Goal: Task Accomplishment & Management: Manage account settings

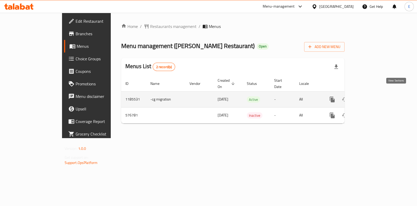
click at [373, 96] on icon "enhanced table" at bounding box center [370, 99] width 6 height 6
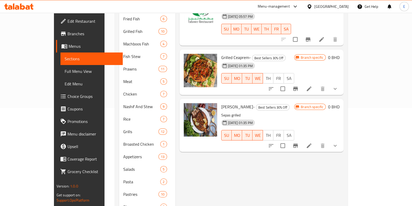
scroll to position [65, 0]
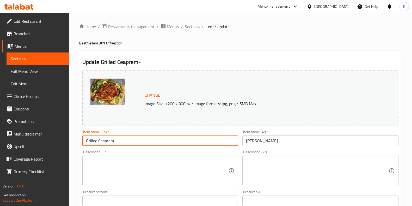
drag, startPoint x: 99, startPoint y: 141, endPoint x: 168, endPoint y: 144, distance: 69.4
click at [167, 143] on input "Grilled Ceaprem-" at bounding box center [160, 140] width 156 height 10
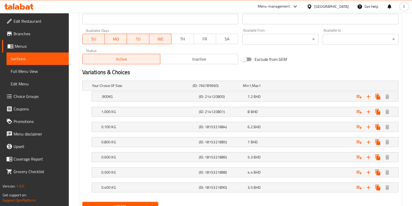
scroll to position [257, 0]
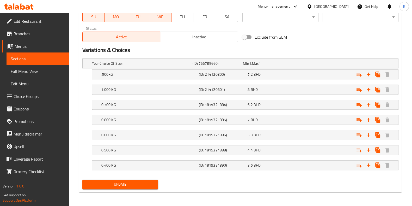
type input "Grilled Supreme"
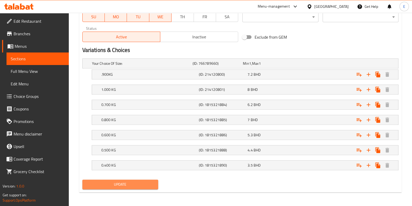
drag, startPoint x: 132, startPoint y: 183, endPoint x: 143, endPoint y: 186, distance: 12.1
click at [131, 182] on span "Update" at bounding box center [121, 184] width 68 height 7
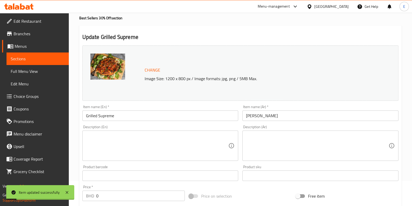
scroll to position [0, 0]
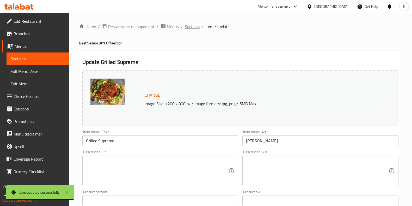
click at [196, 25] on span "Sections" at bounding box center [192, 26] width 15 height 6
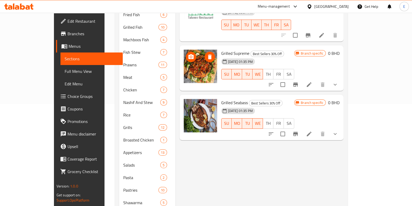
scroll to position [65, 0]
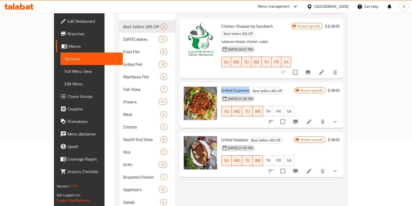
drag, startPoint x: 208, startPoint y: 74, endPoint x: 235, endPoint y: 77, distance: 27.1
click at [235, 84] on div "Grilled Supreme Best Sellers 30% Off 18-08-2023 01:35 PM SU MO TU WE TH FR SA" at bounding box center [257, 104] width 77 height 41
copy span "Grilled Supreme"
drag, startPoint x: 208, startPoint y: 121, endPoint x: 234, endPoint y: 124, distance: 26.0
click at [234, 136] on span "Grilled Seabass" at bounding box center [234, 140] width 27 height 8
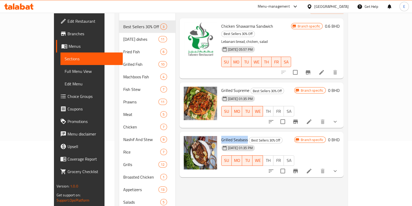
copy span "Grilled Seabass"
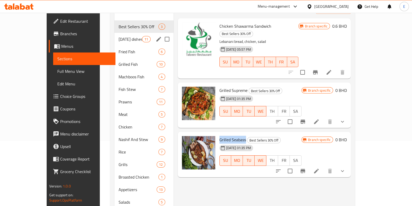
scroll to position [0, 0]
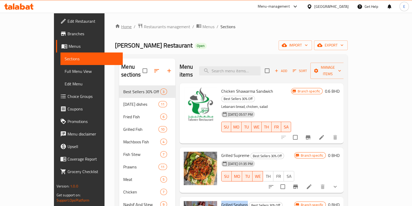
click at [115, 27] on link "Home" at bounding box center [123, 26] width 17 height 6
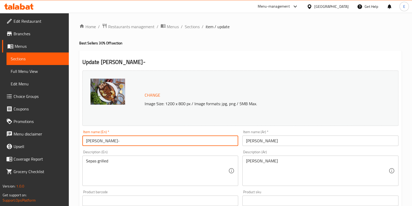
drag, startPoint x: 97, startPoint y: 141, endPoint x: 139, endPoint y: 136, distance: 41.9
click at [139, 136] on input "[PERSON_NAME]-" at bounding box center [160, 140] width 156 height 10
type input "S"
drag, startPoint x: 118, startPoint y: 140, endPoint x: 68, endPoint y: 142, distance: 49.6
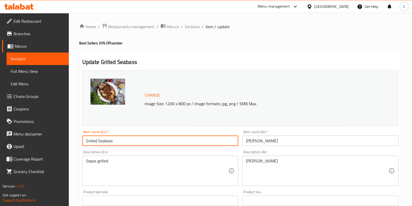
type input "Grilled Seabass"
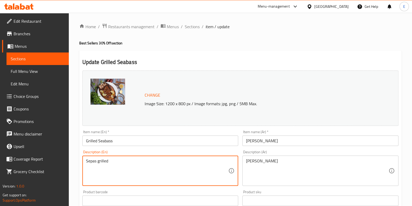
drag, startPoint x: 111, startPoint y: 169, endPoint x: 38, endPoint y: 168, distance: 73.0
paste textarea "Grilled Seabass"
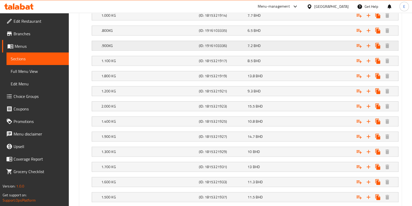
scroll to position [347, 0]
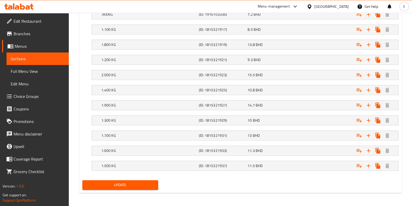
type textarea "Grilled Seabass"
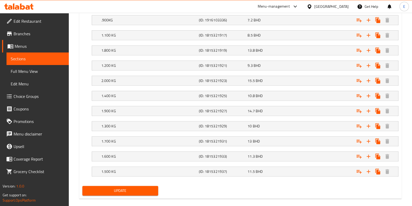
click at [116, 184] on div "Update" at bounding box center [120, 191] width 80 height 14
click at [137, 188] on span "Update" at bounding box center [121, 190] width 68 height 7
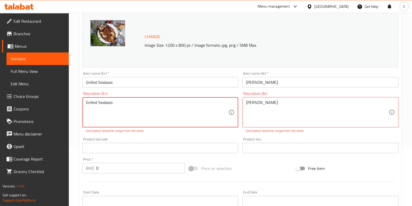
scroll to position [0, 0]
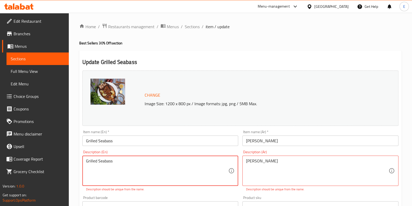
drag, startPoint x: 134, startPoint y: 171, endPoint x: 59, endPoint y: 159, distance: 76.6
drag, startPoint x: 285, startPoint y: 167, endPoint x: 159, endPoint y: 143, distance: 127.9
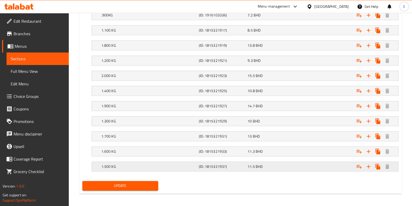
scroll to position [347, 0]
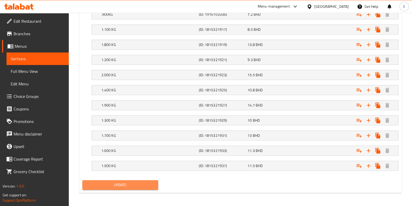
click at [124, 187] on button "Update" at bounding box center [120, 185] width 76 height 10
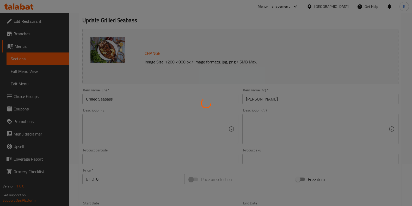
scroll to position [21, 0]
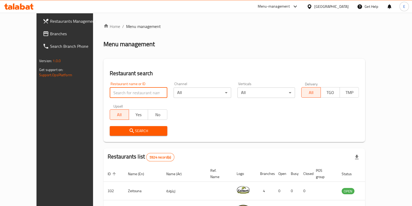
click at [122, 90] on input "search" at bounding box center [139, 92] width 58 height 10
type input "derby"
click button "Search" at bounding box center [139, 131] width 58 height 10
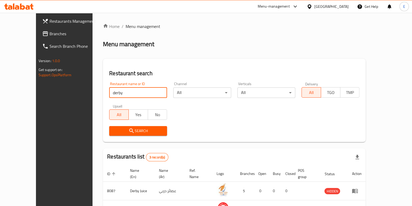
scroll to position [53, 0]
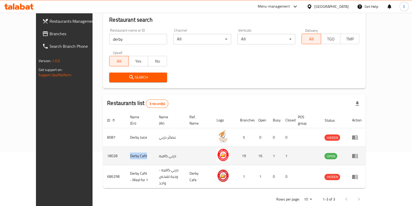
drag, startPoint x: 104, startPoint y: 150, endPoint x: 130, endPoint y: 152, distance: 26.9
click at [130, 152] on td "Derby Café" at bounding box center [140, 156] width 29 height 19
copy td "Derby Café"
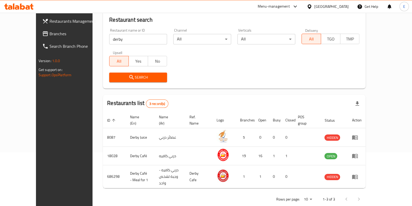
drag, startPoint x: 119, startPoint y: 182, endPoint x: 121, endPoint y: 179, distance: 3.3
click at [119, 181] on div "Home / Menu management Menu management Restaurant search Restaurant name or ID …" at bounding box center [234, 88] width 263 height 236
drag, startPoint x: 75, startPoint y: 92, endPoint x: 205, endPoint y: 82, distance: 130.3
click at [205, 82] on div "Search" at bounding box center [234, 77] width 257 height 16
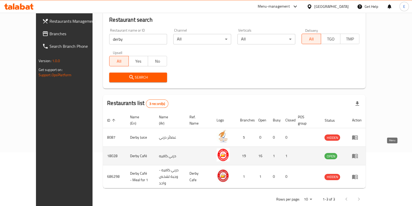
click at [358, 154] on icon "enhanced table" at bounding box center [355, 156] width 6 height 4
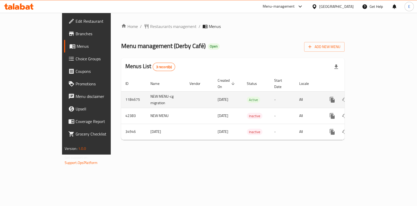
click at [380, 94] on td "enhanced table" at bounding box center [351, 99] width 58 height 16
click at [373, 96] on icon "enhanced table" at bounding box center [370, 99] width 6 height 6
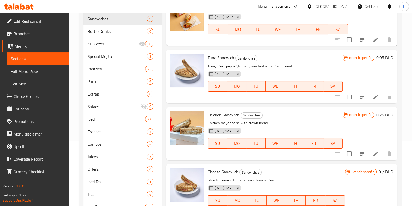
scroll to position [196, 0]
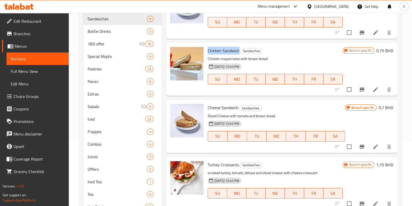
drag, startPoint x: 208, startPoint y: 51, endPoint x: 239, endPoint y: 52, distance: 30.5
click at [239, 52] on span "Chicken Sandwich" at bounding box center [224, 51] width 32 height 8
copy span "Chicken Sandwich"
click at [217, 60] on p "Chicken mayonnaise with brown bread" at bounding box center [275, 59] width 135 height 7
drag, startPoint x: 222, startPoint y: 107, endPoint x: 237, endPoint y: 108, distance: 15.4
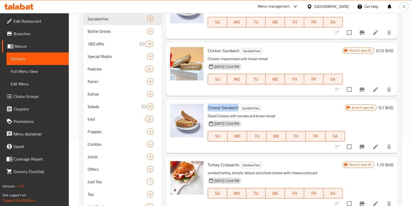
click at [237, 108] on div "Cheese Sandwich Sandwiches Sliced Cheese with tomato and brown bread 18-08-2023…" at bounding box center [277, 126] width 142 height 49
click at [233, 107] on span "Cheese Sandwich" at bounding box center [223, 108] width 31 height 8
drag, startPoint x: 202, startPoint y: 98, endPoint x: 164, endPoint y: 95, distance: 38.1
drag, startPoint x: 164, startPoint y: 95, endPoint x: 290, endPoint y: 100, distance: 126.5
click at [290, 100] on div "Menu items Add Sort Manage items Halloumi Croissant Sandwiches Olive panini bre…" at bounding box center [280, 103] width 236 height 221
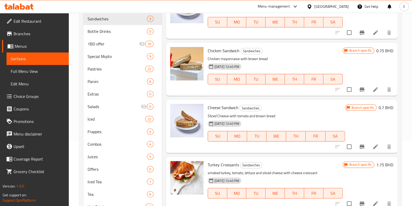
drag, startPoint x: 163, startPoint y: 41, endPoint x: 284, endPoint y: 42, distance: 121.2
click at [284, 43] on div "Chicken Sandwich Sandwiches Chicken mayonnaise with brown bread 18-08-2023 12:4…" at bounding box center [282, 69] width 232 height 53
drag, startPoint x: 207, startPoint y: 116, endPoint x: 267, endPoint y: 110, distance: 59.7
click at [279, 115] on div "Cheese Sandwich Sandwiches Sliced Cheese with tomato and brown bread 18-08-2023…" at bounding box center [277, 126] width 142 height 49
copy p "Sliced Cheese with tomato and brown bread"
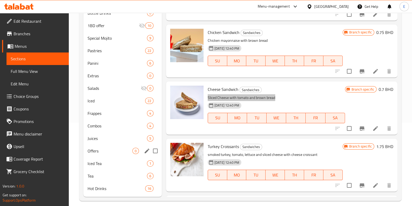
scroll to position [88, 0]
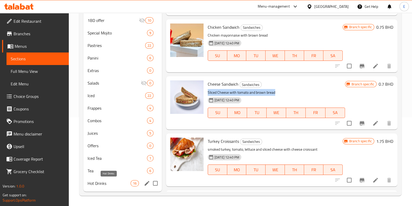
drag, startPoint x: 99, startPoint y: 185, endPoint x: 108, endPoint y: 179, distance: 10.7
click at [99, 185] on span "Hot Drinks" at bounding box center [109, 183] width 43 height 6
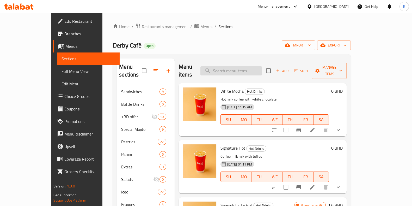
click at [237, 69] on input "search" at bounding box center [231, 70] width 62 height 9
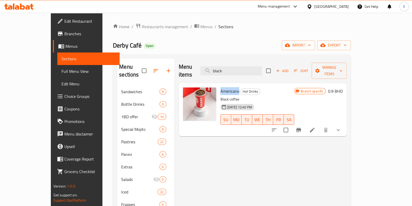
drag, startPoint x: 207, startPoint y: 84, endPoint x: 227, endPoint y: 87, distance: 19.7
click at [226, 85] on div "Americano Hot Drinks Black coffee 18-08-2023 12:40 PM SU MO TU WE TH FR SA" at bounding box center [257, 109] width 78 height 49
copy span "Americano"
click at [248, 67] on input "black" at bounding box center [231, 70] width 62 height 9
drag, startPoint x: 255, startPoint y: 68, endPoint x: 198, endPoint y: 59, distance: 57.5
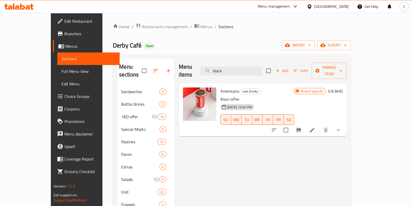
click at [198, 59] on div "Menu items black Add Sort Manage items" at bounding box center [263, 70] width 168 height 25
paste input "Americano"
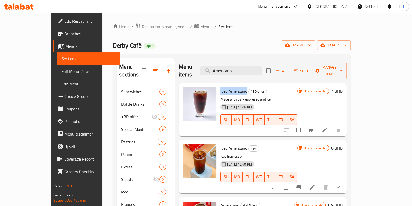
drag, startPoint x: 224, startPoint y: 85, endPoint x: 233, endPoint y: 86, distance: 9.2
click at [234, 87] on span "Iced Americano" at bounding box center [234, 91] width 27 height 8
copy span "Iced Americano"
drag, startPoint x: 259, startPoint y: 67, endPoint x: 212, endPoint y: 68, distance: 46.4
click at [214, 67] on div "Menu items Americano Add Sort Manage items" at bounding box center [263, 70] width 168 height 25
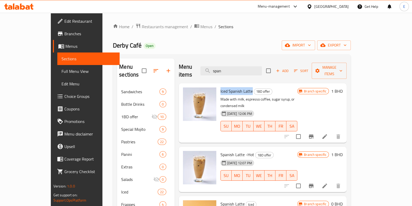
drag, startPoint x: 207, startPoint y: 83, endPoint x: 242, endPoint y: 87, distance: 35.4
click at [239, 85] on div "Iced Spanish Latte 1BD offer Made with milk, espresso coffee, sugar syrup, or c…" at bounding box center [258, 112] width 81 height 55
copy span "Iced Spanish Latte"
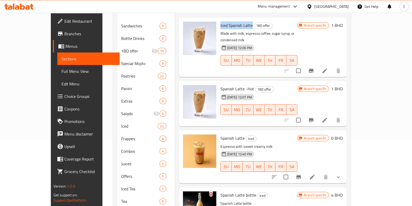
scroll to position [56, 0]
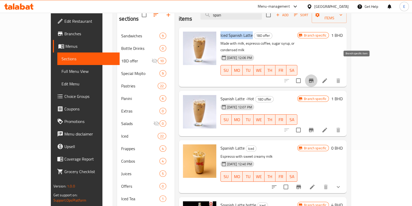
click at [314, 78] on icon "Branch-specific-item" at bounding box center [311, 80] width 5 height 4
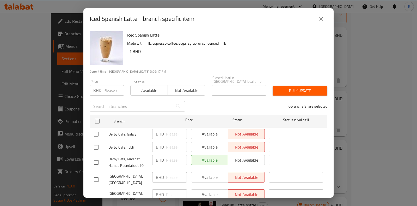
drag, startPoint x: 324, startPoint y: 19, endPoint x: 331, endPoint y: 21, distance: 6.8
click at [324, 19] on icon "close" at bounding box center [321, 19] width 6 height 6
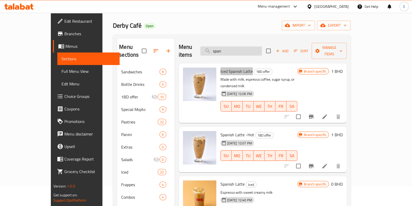
scroll to position [0, 0]
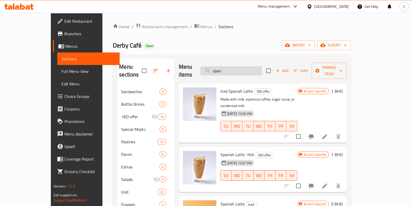
drag, startPoint x: 248, startPoint y: 65, endPoint x: 220, endPoint y: 66, distance: 27.7
click at [220, 66] on input "span" at bounding box center [231, 70] width 62 height 9
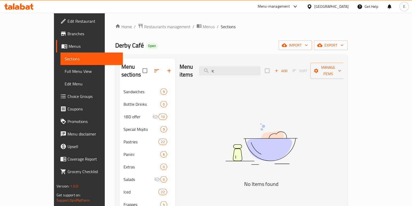
type input "i"
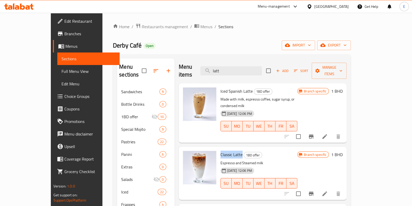
drag, startPoint x: 210, startPoint y: 140, endPoint x: 229, endPoint y: 140, distance: 18.8
click at [229, 150] on span "Classic Latte" at bounding box center [232, 154] width 22 height 8
copy span "Classic Latte"
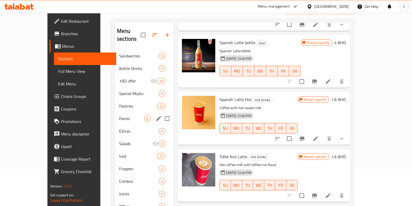
scroll to position [88, 0]
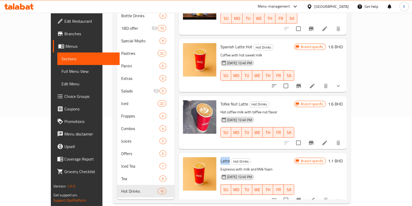
drag, startPoint x: 207, startPoint y: 144, endPoint x: 216, endPoint y: 147, distance: 9.2
click at [218, 155] on div "Latte Hot Drinks Espresso with milk and Milk foam 18-08-2023 12:40 PM SU MO TU …" at bounding box center [257, 179] width 78 height 49
copy span "Latte"
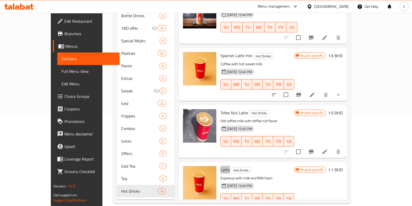
scroll to position [313, 0]
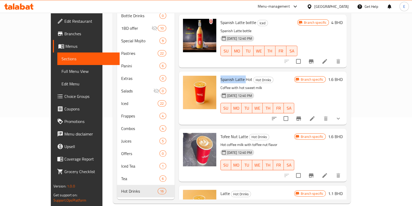
drag, startPoint x: 209, startPoint y: 64, endPoint x: 233, endPoint y: 66, distance: 24.1
click at [233, 75] on span "Spanish Latte Hot" at bounding box center [237, 79] width 32 height 8
copy span "Spanish Latte"
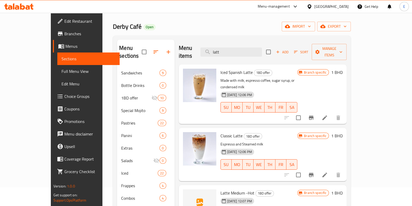
scroll to position [0, 0]
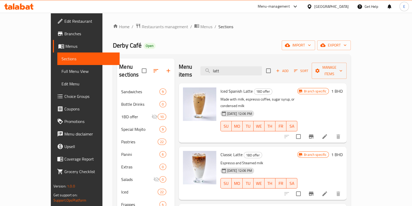
drag, startPoint x: 240, startPoint y: 67, endPoint x: 186, endPoint y: 78, distance: 54.8
click at [184, 77] on div "Menu items latt Add Sort Manage items Iced Spanish Latte 1BD offer Made with mi…" at bounding box center [261, 172] width 172 height 229
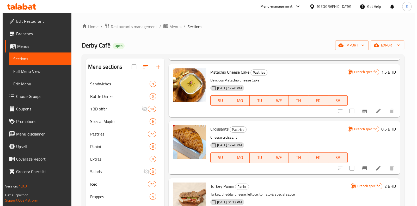
scroll to position [473, 0]
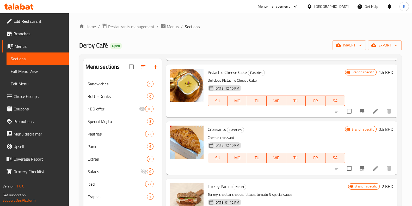
type input "chee"
click at [359, 166] on icon "Branch-specific-item" at bounding box center [362, 168] width 6 height 6
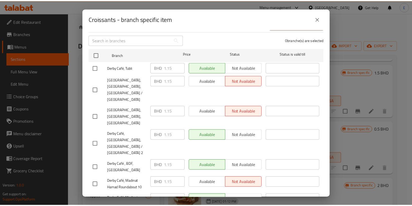
scroll to position [0, 0]
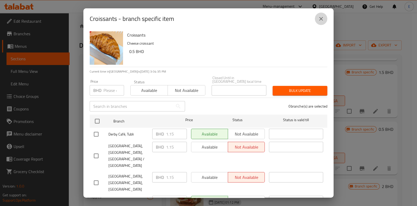
click at [319, 18] on icon "close" at bounding box center [321, 19] width 6 height 6
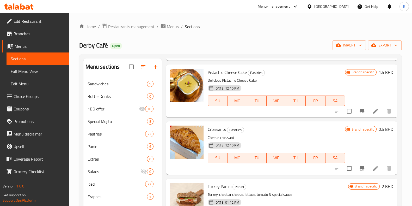
click at [128, 42] on div "Derby Café Open import export" at bounding box center [240, 45] width 322 height 10
click at [18, 7] on icon at bounding box center [17, 7] width 4 height 4
